Goal: Transaction & Acquisition: Purchase product/service

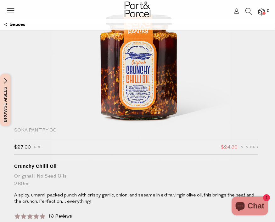
scroll to position [90, 0]
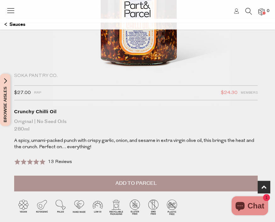
click at [186, 185] on button "Add to Parcel" at bounding box center [136, 184] width 244 height 16
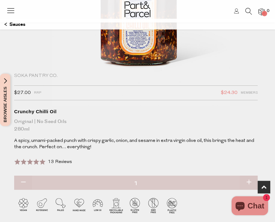
scroll to position [146, 0]
click at [249, 181] on button "button" at bounding box center [249, 182] width 18 height 14
type input "2"
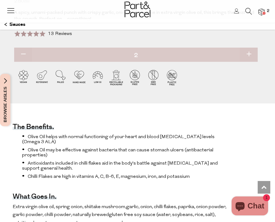
scroll to position [273, 0]
click at [263, 10] on img at bounding box center [261, 11] width 6 height 7
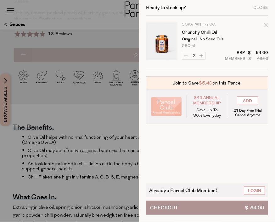
scroll to position [274, 0]
click at [259, 190] on link "Login" at bounding box center [254, 190] width 21 height 8
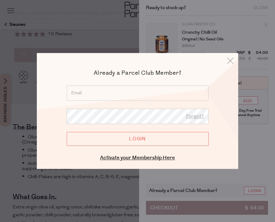
click at [96, 92] on input "email" at bounding box center [138, 92] width 142 height 15
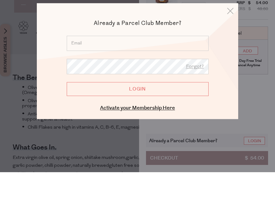
type input "g"
type input "glawaetz@gmail.com"
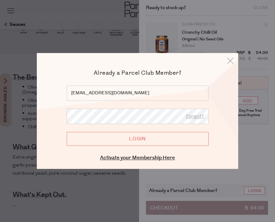
scroll to position [323, 0]
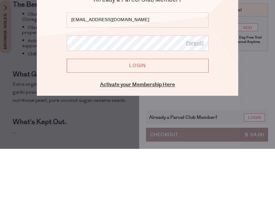
click at [142, 132] on input "Login" at bounding box center [138, 139] width 142 height 14
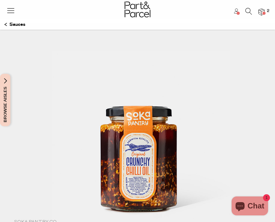
click at [264, 9] on img at bounding box center [261, 11] width 6 height 7
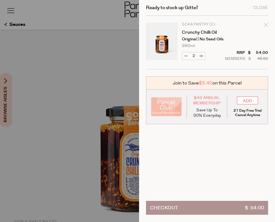
click at [200, 206] on button "Checkout $ 54.00" at bounding box center [207, 208] width 122 height 14
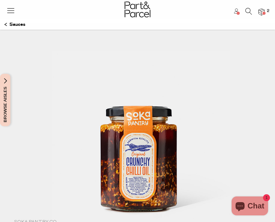
click at [19, 24] on p "Sauces" at bounding box center [14, 24] width 21 height 11
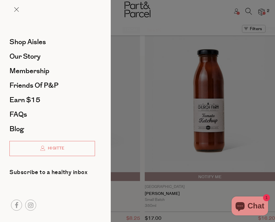
type input "2"
click at [40, 39] on span "Shop Aisles" at bounding box center [27, 42] width 37 height 10
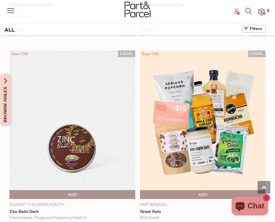
scroll to position [4960, 0]
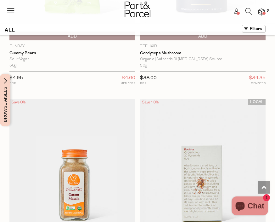
scroll to position [6169, 0]
